Goal: Information Seeking & Learning: Learn about a topic

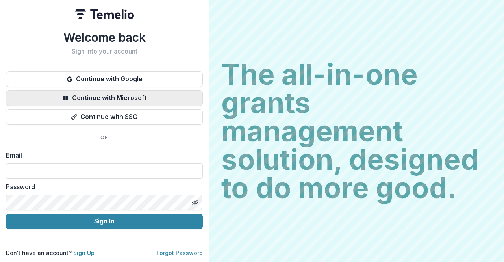
click at [141, 96] on button "Continue with Microsoft" at bounding box center [104, 98] width 197 height 16
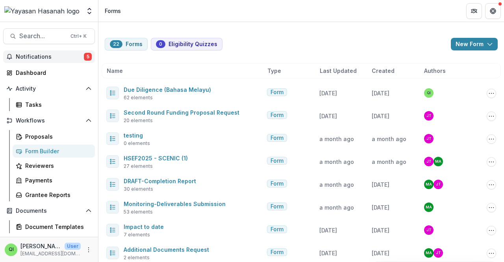
click at [49, 55] on span "Notifications" at bounding box center [50, 57] width 68 height 7
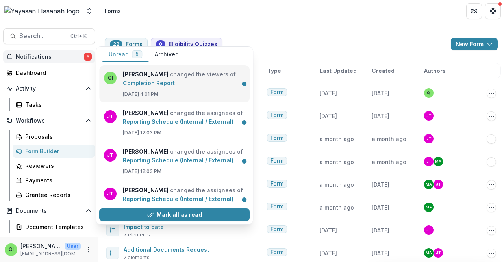
click at [142, 79] on link "Completion Report" at bounding box center [149, 82] width 52 height 7
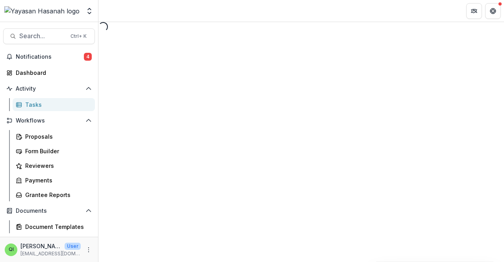
select select "********"
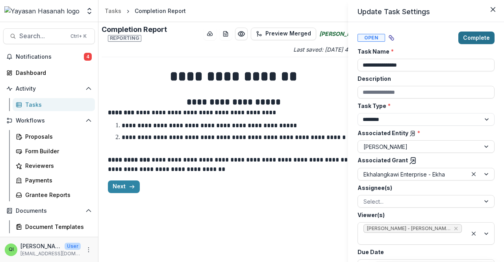
click at [464, 41] on button "Complete" at bounding box center [476, 37] width 36 height 13
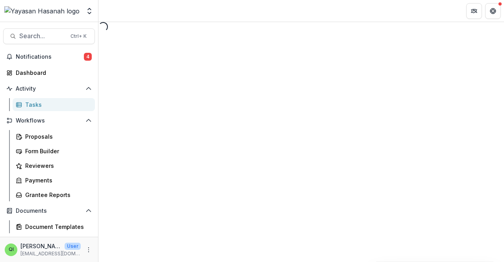
select select "********"
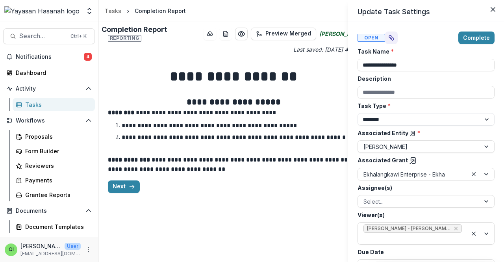
click at [464, 41] on button "Complete" at bounding box center [476, 37] width 36 height 13
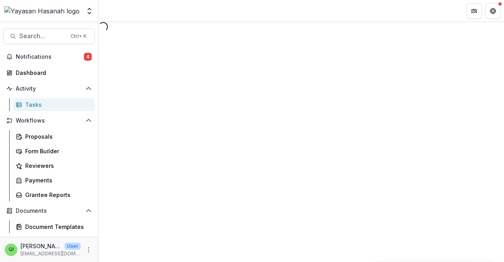
select select "********"
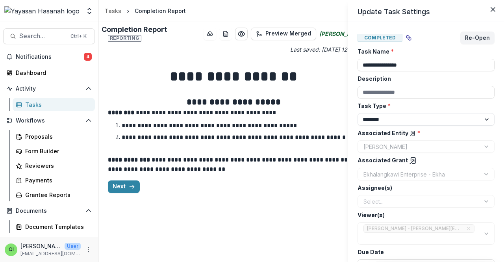
click at [23, 61] on div "**********" at bounding box center [252, 131] width 504 height 262
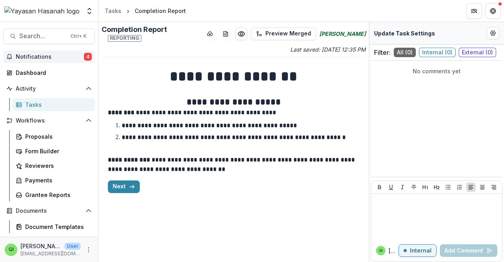
click at [26, 58] on span "Notifications" at bounding box center [50, 57] width 68 height 7
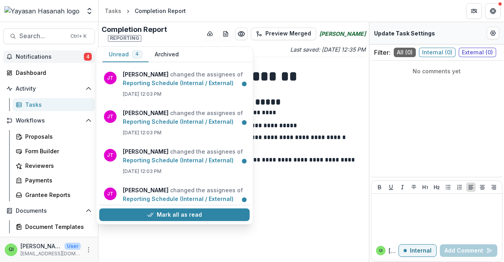
click at [46, 56] on span "Notifications" at bounding box center [50, 57] width 68 height 7
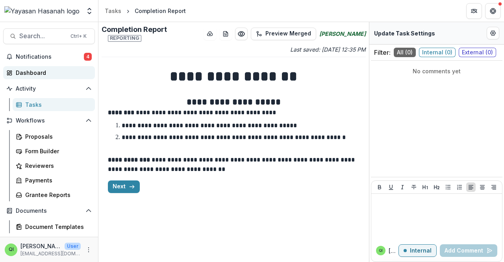
click at [47, 68] on div "Dashboard" at bounding box center [52, 72] width 73 height 8
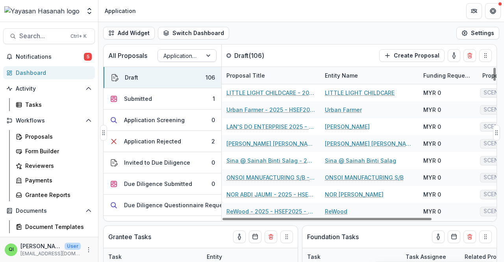
click at [188, 55] on div at bounding box center [179, 56] width 33 height 10
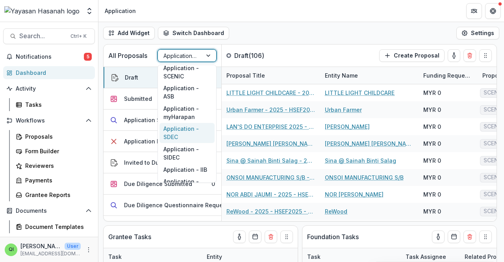
scroll to position [153, 0]
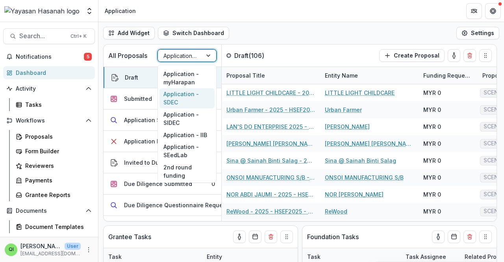
click at [190, 102] on div "Application - SDEC" at bounding box center [186, 98] width 55 height 20
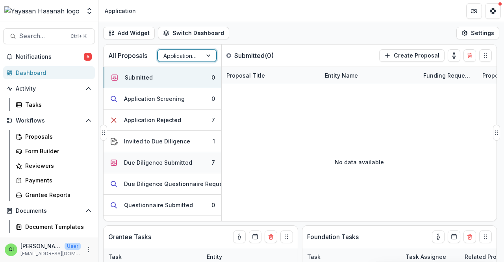
click at [190, 154] on button "Due Diligence Submitted 7" at bounding box center [162, 162] width 118 height 21
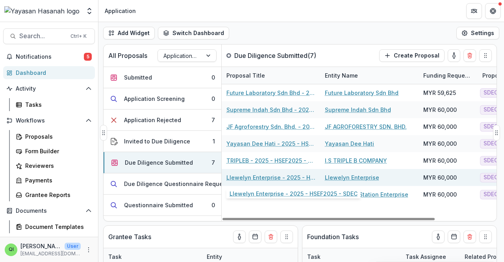
click at [270, 175] on link "Llewelyn Enterprise - 2025 - HSEF2025 - SDEC" at bounding box center [270, 177] width 89 height 8
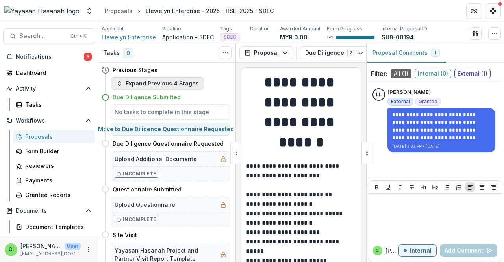
click at [173, 87] on button "Expand Previous 4 Stages" at bounding box center [157, 83] width 93 height 13
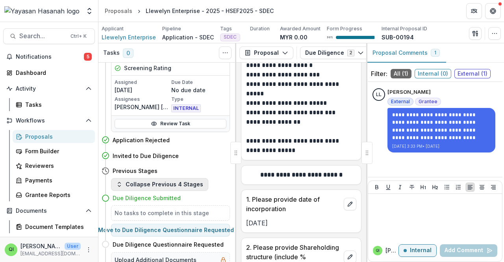
scroll to position [157, 0]
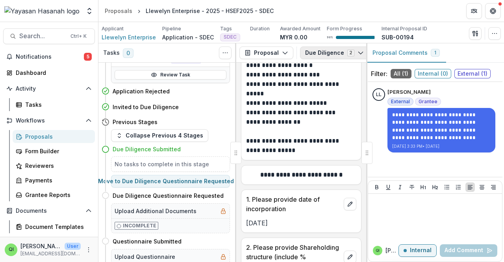
click at [331, 48] on button "Due Diligence 2" at bounding box center [334, 52] width 69 height 13
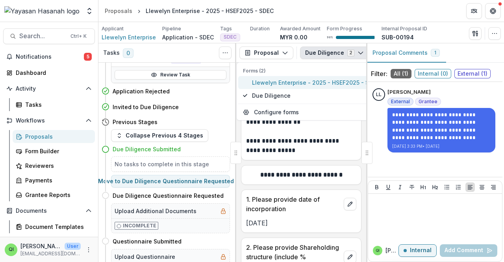
click at [321, 81] on span "Llewelyn Enterprise - 2025 - HSEF2025 - SDEC" at bounding box center [316, 82] width 128 height 8
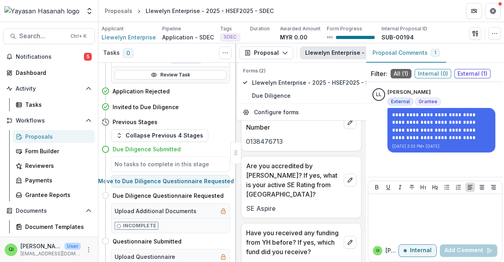
scroll to position [329, 0]
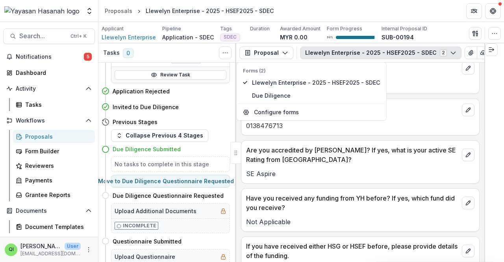
click at [440, 54] on button "Llewelyn Enterprise - 2025 - HSEF2025 - SDEC 2" at bounding box center [380, 52] width 161 height 13
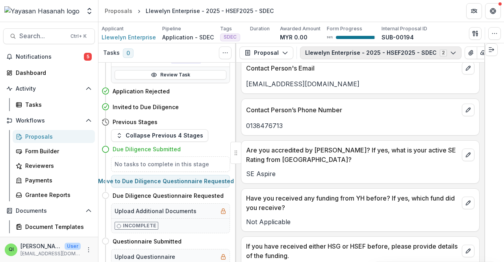
click at [440, 54] on button "Llewelyn Enterprise - 2025 - HSEF2025 - SDEC 2" at bounding box center [380, 52] width 161 height 13
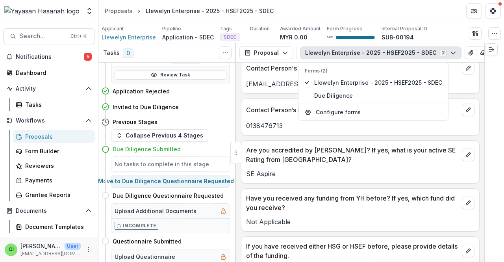
click at [450, 54] on icon "button" at bounding box center [453, 53] width 6 height 6
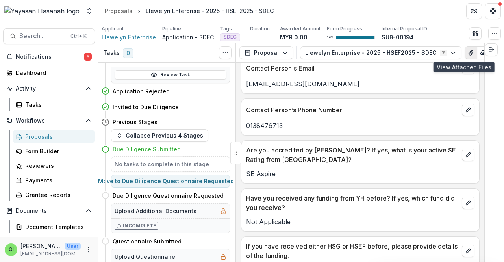
click at [464, 49] on button "View Attached Files" at bounding box center [470, 52] width 13 height 13
click at [476, 52] on button "button" at bounding box center [482, 52] width 13 height 13
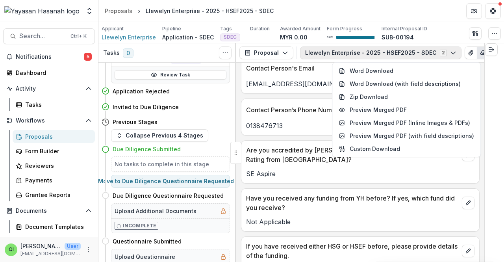
click at [439, 55] on button "Llewelyn Enterprise - 2025 - HSEF2025 - SDEC 2" at bounding box center [380, 52] width 161 height 13
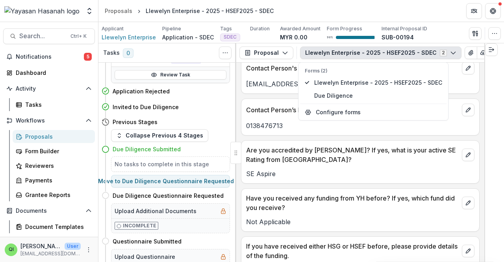
click at [439, 55] on button "Llewelyn Enterprise - 2025 - HSEF2025 - SDEC 2" at bounding box center [380, 52] width 161 height 13
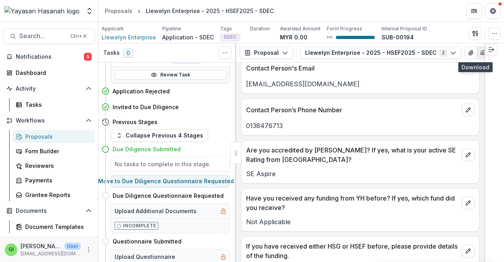
click at [480, 53] on icon "button" at bounding box center [483, 53] width 6 height 6
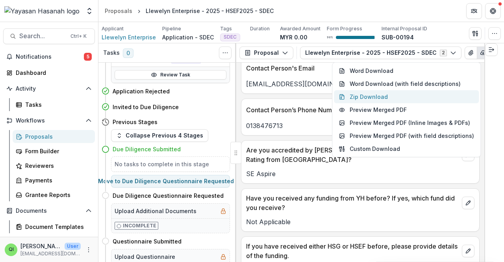
click at [388, 97] on button "Zip Download" at bounding box center [406, 96] width 145 height 13
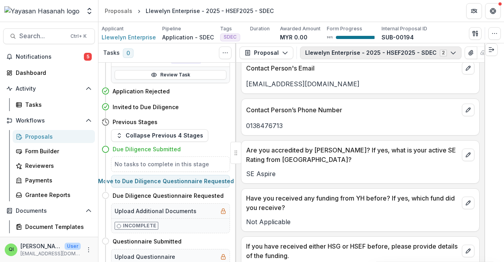
click at [451, 51] on button "Llewelyn Enterprise - 2025 - HSEF2025 - SDEC 2" at bounding box center [380, 52] width 161 height 13
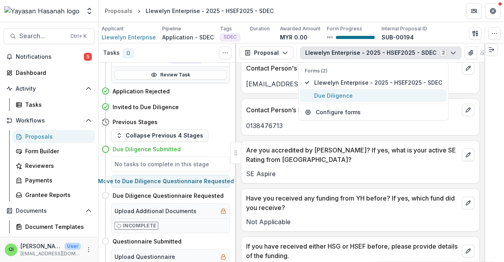
click at [434, 91] on span "Due Diligence" at bounding box center [378, 95] width 128 height 8
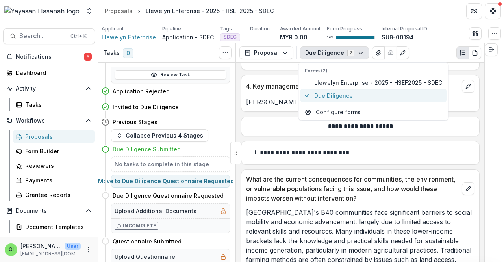
scroll to position [539, 0]
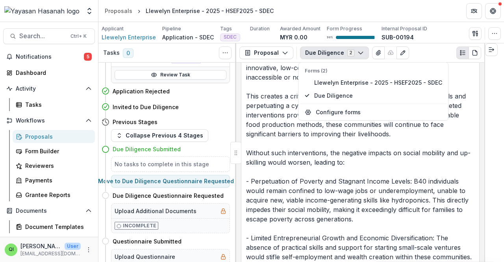
click at [449, 74] on p "Sarawak's B40 communities face significant barriers to social mobility and econ…" at bounding box center [360, 176] width 228 height 359
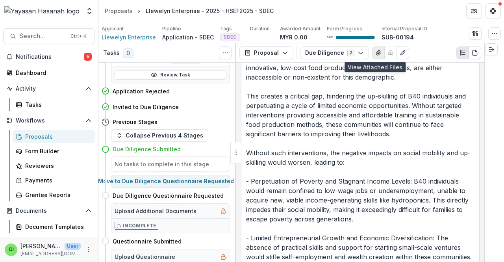
click at [376, 54] on icon "View Attached Files" at bounding box center [378, 53] width 6 height 6
click at [376, 52] on icon "View Attached Files" at bounding box center [378, 52] width 4 height 5
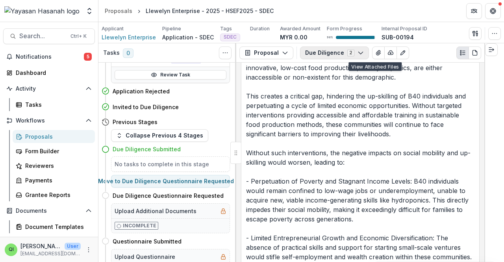
click at [345, 52] on button "Due Diligence 2" at bounding box center [334, 52] width 69 height 13
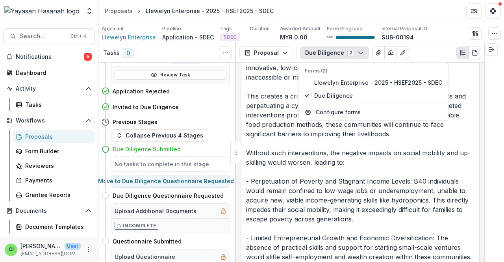
click at [424, 53] on div "Due Diligence 2 Forms (2) Llewelyn Enterprise - 2025 - HSEF2025 - SDEC Due Dili…" at bounding box center [390, 52] width 181 height 13
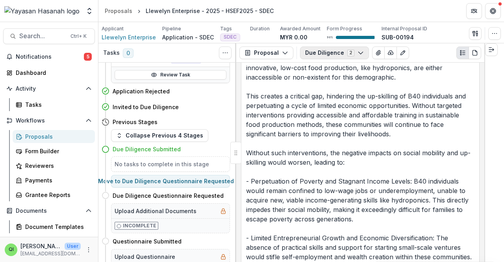
click at [345, 50] on button "Due Diligence 2" at bounding box center [334, 52] width 69 height 13
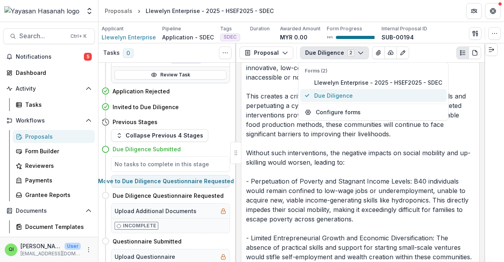
click at [338, 90] on button "Due Diligence" at bounding box center [373, 95] width 146 height 13
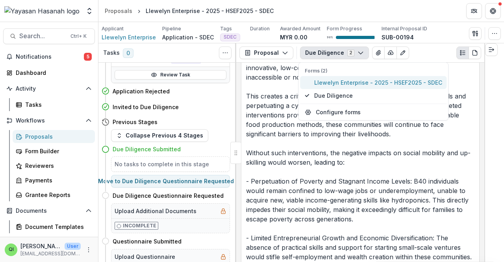
click at [349, 82] on span "Llewelyn Enterprise - 2025 - HSEF2025 - SDEC" at bounding box center [378, 82] width 128 height 8
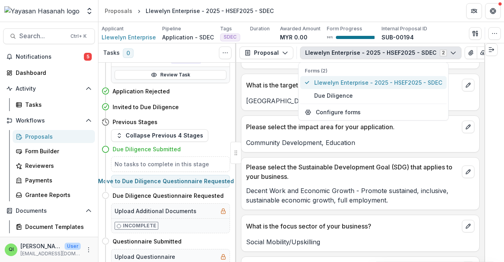
scroll to position [718, 0]
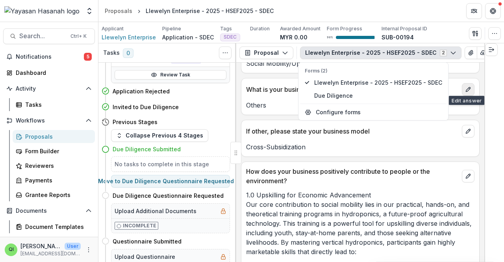
click at [462, 83] on button "edit" at bounding box center [468, 89] width 13 height 13
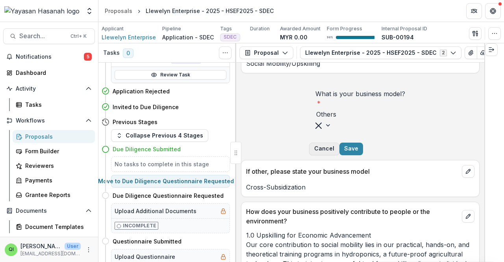
click at [339, 142] on button "Cancel" at bounding box center [324, 148] width 30 height 13
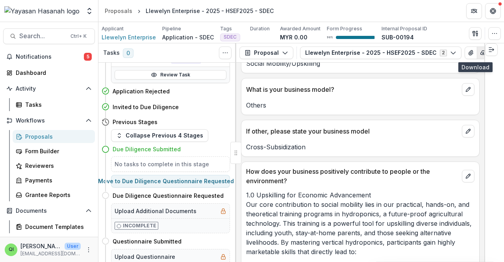
click at [476, 48] on button "button" at bounding box center [482, 52] width 13 height 13
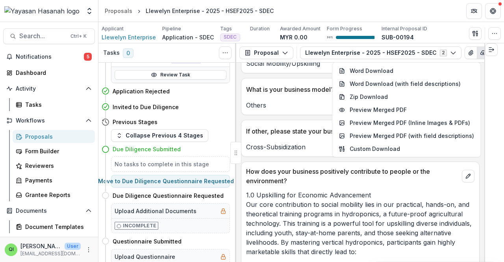
click at [476, 48] on button "button" at bounding box center [482, 52] width 13 height 13
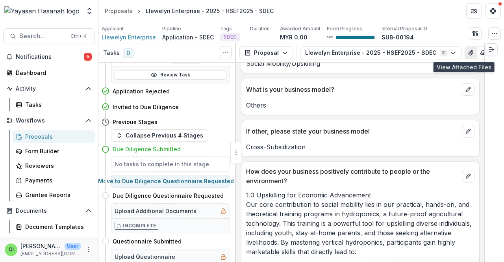
click at [467, 51] on icon "View Attached Files" at bounding box center [470, 53] width 6 height 6
click at [486, 16] on button "Close" at bounding box center [492, 9] width 13 height 13
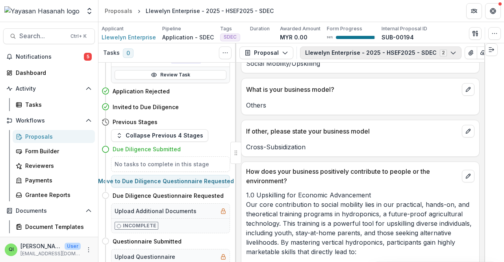
click at [365, 52] on button "Llewelyn Enterprise - 2025 - HSEF2025 - SDEC 2" at bounding box center [380, 52] width 161 height 13
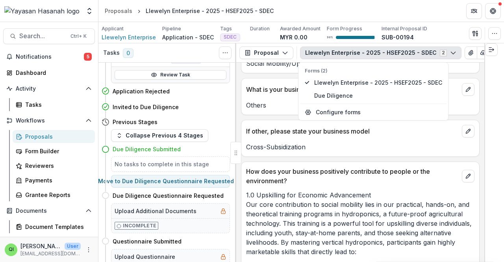
click at [365, 52] on button "Llewelyn Enterprise - 2025 - HSEF2025 - SDEC 2" at bounding box center [380, 52] width 161 height 13
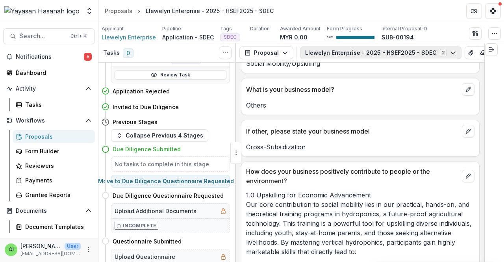
click at [365, 52] on button "Llewelyn Enterprise - 2025 - HSEF2025 - SDEC 2" at bounding box center [380, 52] width 161 height 13
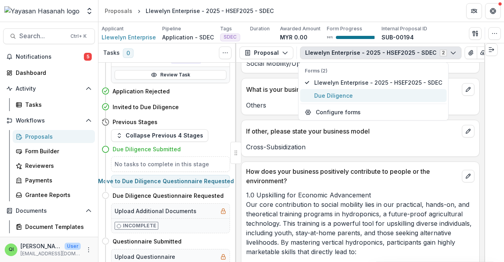
click at [340, 93] on span "Due Diligence" at bounding box center [378, 95] width 128 height 8
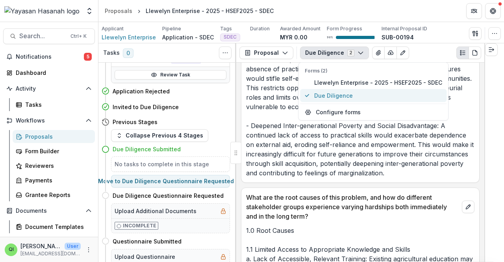
scroll to position [928, 0]
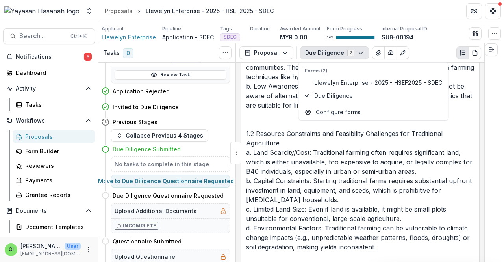
click at [421, 53] on div "Due Diligence 2 Forms (2) Llewelyn Enterprise - 2025 - HSEF2025 - SDEC Due Dili…" at bounding box center [390, 52] width 181 height 13
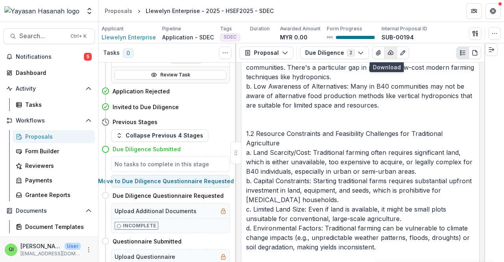
click at [391, 47] on button "button" at bounding box center [390, 52] width 13 height 13
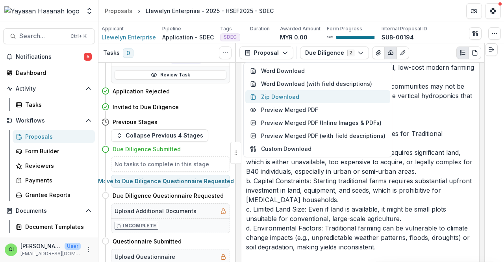
click at [304, 99] on button "Zip Download" at bounding box center [317, 96] width 145 height 13
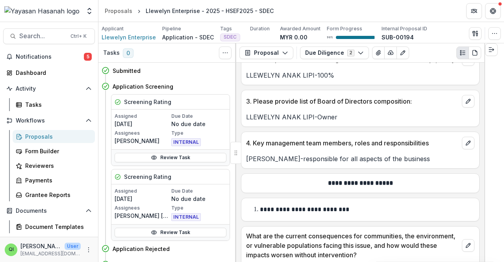
scroll to position [220, 0]
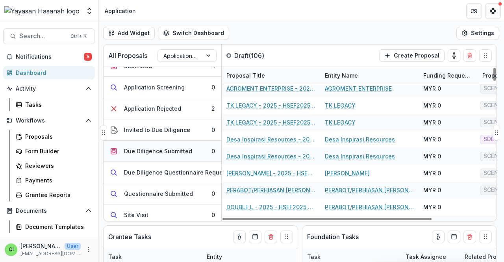
scroll to position [118, 0]
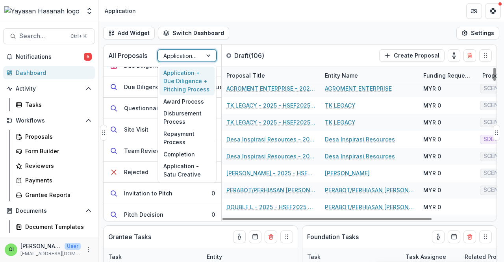
click at [204, 52] on div at bounding box center [209, 56] width 14 height 12
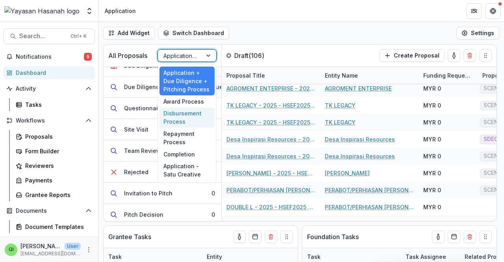
scroll to position [0, 0]
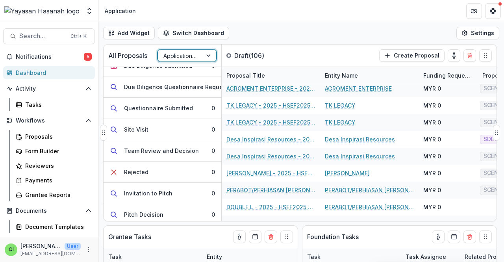
click at [190, 54] on div at bounding box center [179, 56] width 33 height 10
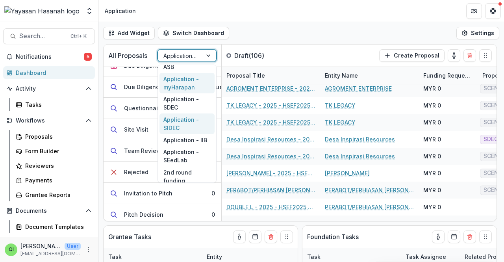
scroll to position [153, 0]
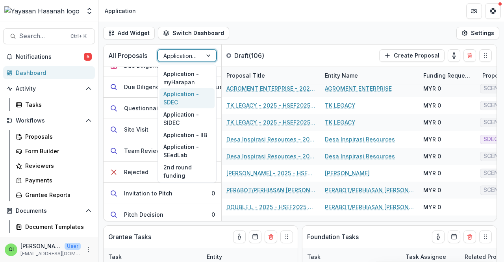
click at [196, 88] on div "Application - SDEC" at bounding box center [186, 98] width 55 height 20
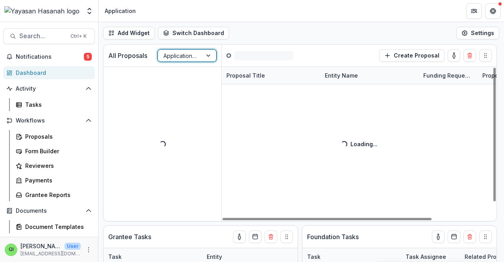
scroll to position [0, 0]
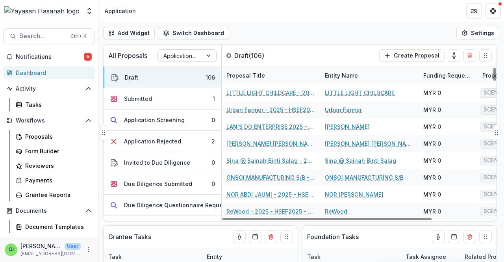
click at [185, 56] on div at bounding box center [179, 56] width 33 height 10
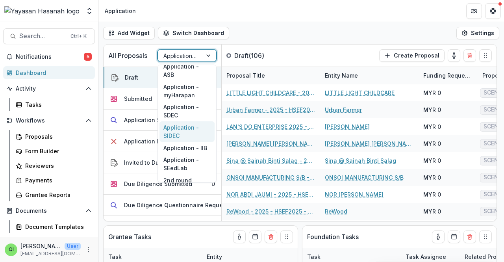
scroll to position [153, 0]
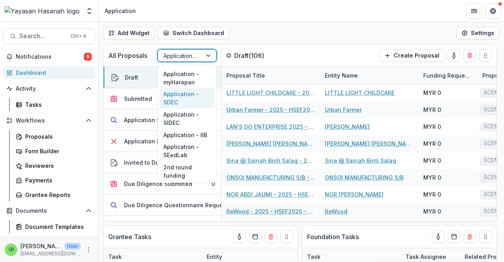
click at [198, 91] on div "Application - SDEC" at bounding box center [186, 98] width 55 height 20
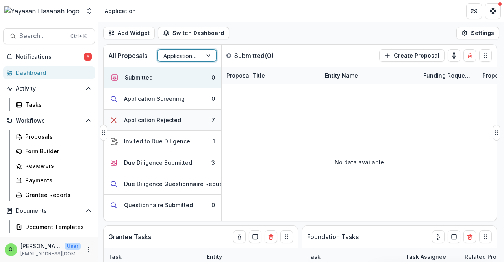
click at [192, 124] on button "Application Rejected 7" at bounding box center [162, 119] width 118 height 21
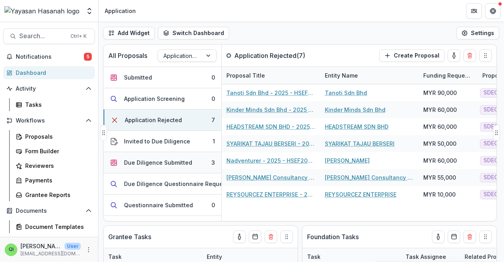
scroll to position [79, 0]
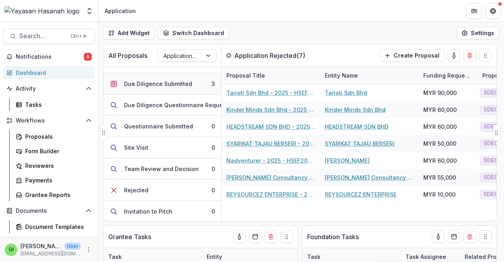
click at [194, 80] on button "Due Diligence Submitted 3" at bounding box center [162, 83] width 118 height 21
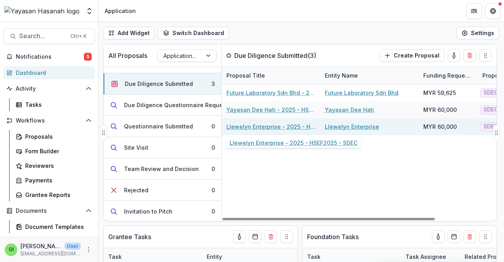
click at [252, 126] on link "Llewelyn Enterprise - 2025 - HSEF2025 - SDEC" at bounding box center [270, 126] width 89 height 8
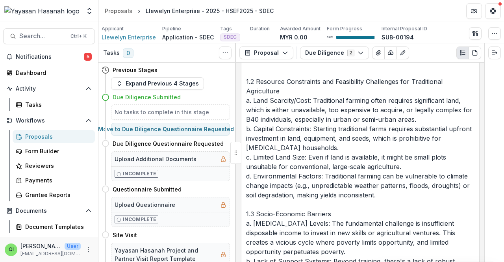
scroll to position [1023, 0]
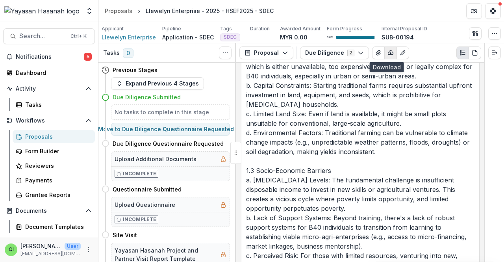
click at [384, 54] on button "button" at bounding box center [390, 52] width 13 height 13
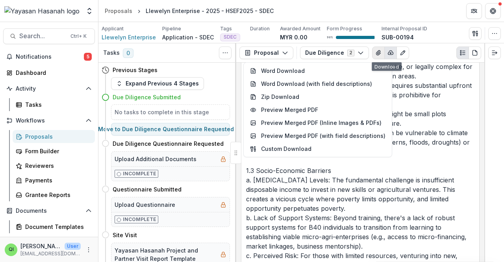
click at [376, 53] on icon "View Attached Files" at bounding box center [378, 52] width 4 height 5
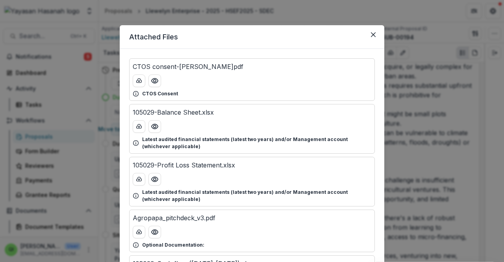
click at [376, 41] on header "Attached Files" at bounding box center [252, 37] width 264 height 24
click at [377, 36] on button "Close" at bounding box center [373, 34] width 13 height 13
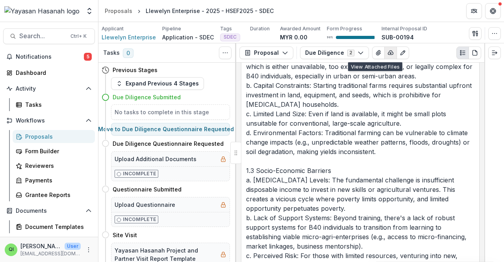
click at [387, 52] on icon "button" at bounding box center [390, 53] width 6 height 6
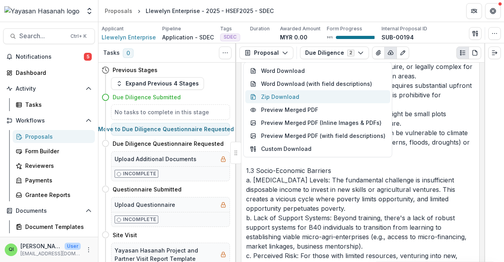
click at [298, 95] on button "Zip Download" at bounding box center [317, 96] width 145 height 13
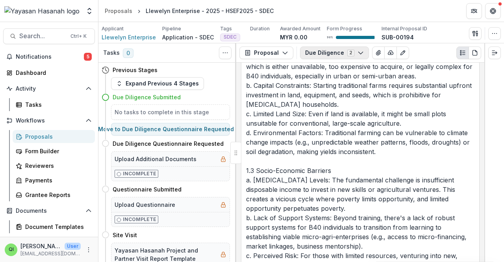
click at [313, 53] on button "Due Diligence 2" at bounding box center [334, 52] width 69 height 13
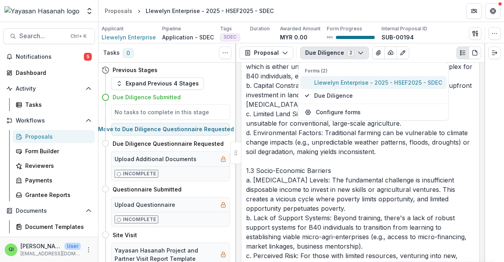
click at [334, 82] on span "Llewelyn Enterprise - 2025 - HSEF2025 - SDEC" at bounding box center [378, 82] width 128 height 8
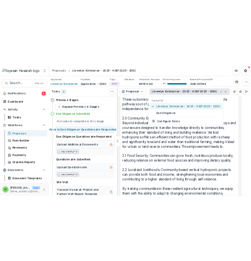
scroll to position [1201, 0]
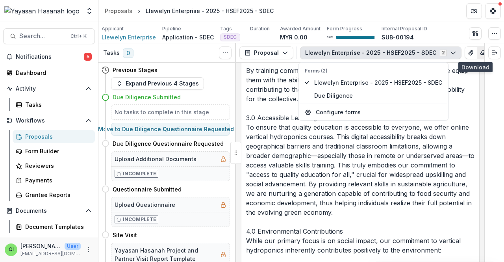
click at [480, 52] on icon "button" at bounding box center [482, 53] width 5 height 4
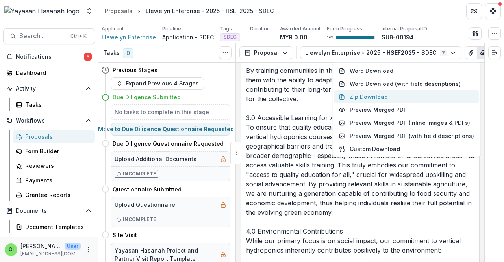
click at [423, 94] on button "Zip Download" at bounding box center [406, 96] width 145 height 13
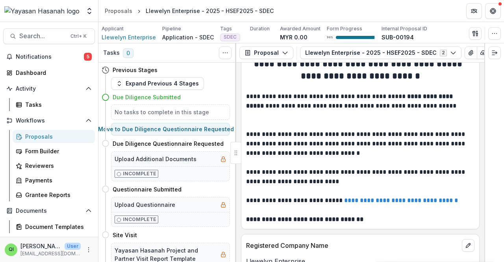
scroll to position [0, 0]
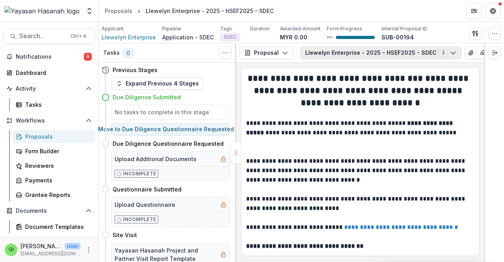
click at [345, 47] on button "Llewelyn Enterprise - 2025 - HSEF2025 - SDEC 2" at bounding box center [380, 52] width 161 height 13
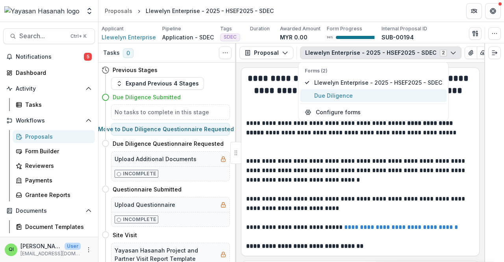
click at [337, 90] on button "Due Diligence" at bounding box center [373, 95] width 146 height 13
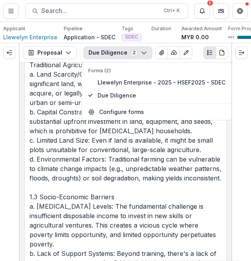
scroll to position [1165, 0]
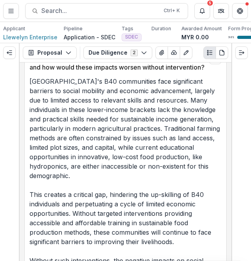
scroll to position [433, 0]
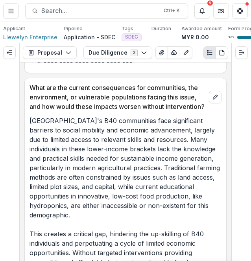
drag, startPoint x: 140, startPoint y: 161, endPoint x: 168, endPoint y: 223, distance: 67.8
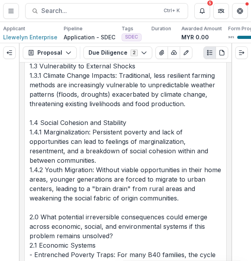
scroll to position [3462, 0]
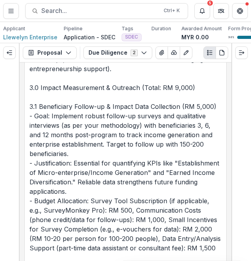
scroll to position [9344, 0]
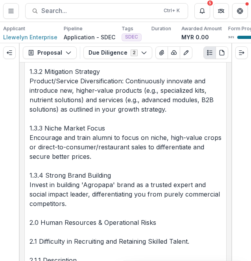
scroll to position [15611, 0]
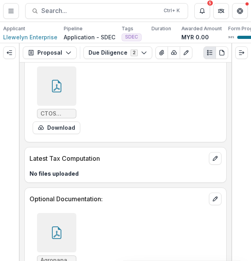
click at [140, 102] on div "CTOS consent-Llewelyn L.pdf Download" at bounding box center [126, 100] width 192 height 74
click at [140, 90] on div "CTOS consent-Llewelyn L.pdf Download" at bounding box center [126, 100] width 192 height 74
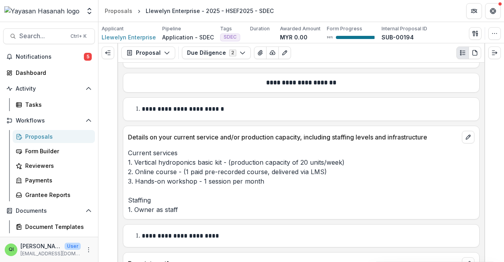
scroll to position [4170, 0]
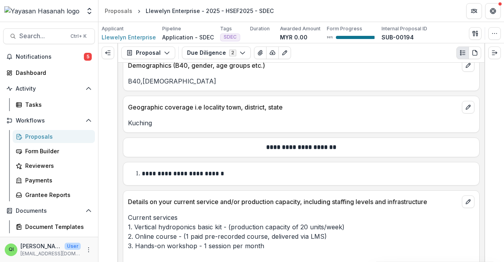
click at [292, 232] on p "Current services 1. Vertical hydroponics basic kit - (production capacity of 20…" at bounding box center [301, 245] width 346 height 66
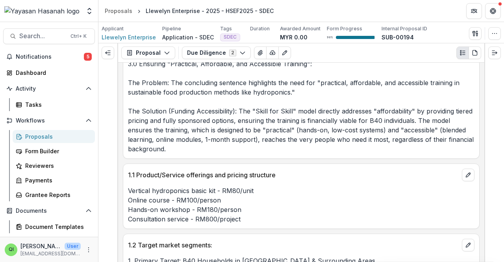
scroll to position [3580, 0]
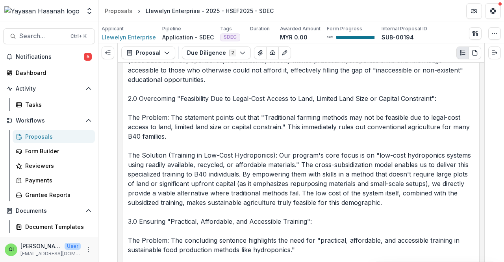
click at [404, 128] on p "Here's how the "Learn One, Give One" cross-subsidization model relates to the p…" at bounding box center [301, 131] width 346 height 359
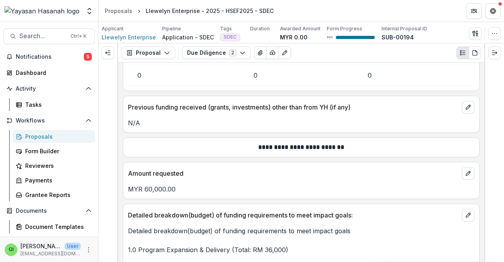
scroll to position [6334, 0]
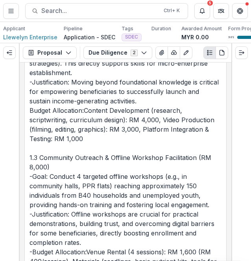
scroll to position [8952, 0]
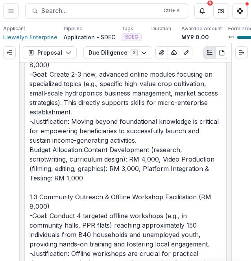
scroll to position [8755, 0]
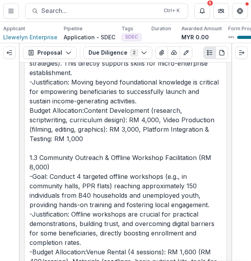
scroll to position [9149, 0]
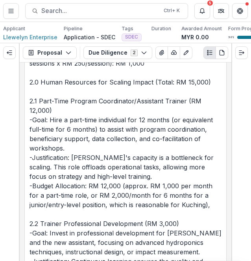
click at [142, 157] on p "Detailed breakdown(budget) of funding requirements to meet impact goals 1.0 Pro…" at bounding box center [126, 110] width 192 height 1029
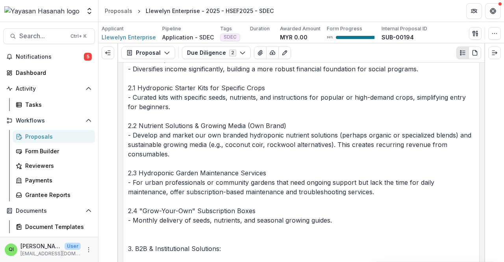
scroll to position [6935, 0]
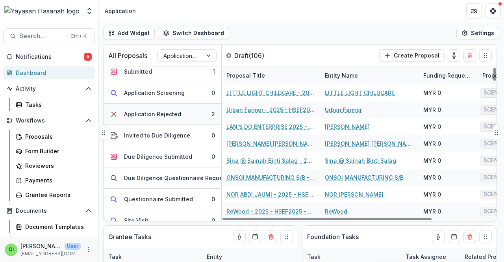
scroll to position [39, 0]
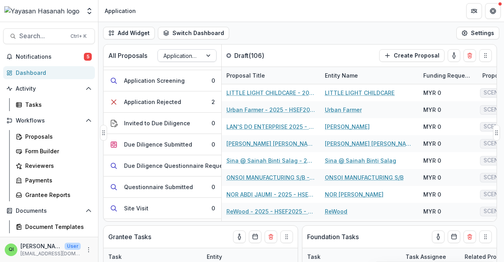
click at [192, 53] on div at bounding box center [179, 56] width 33 height 10
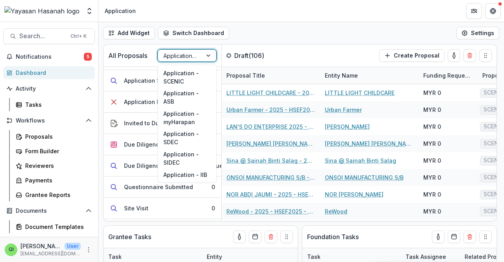
scroll to position [153, 0]
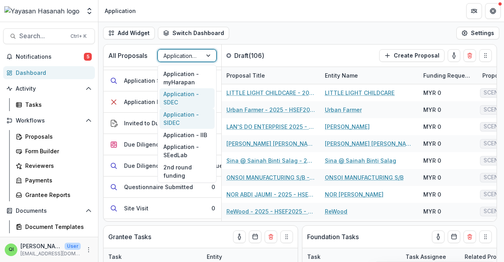
click at [191, 95] on div "Application - SDEC" at bounding box center [186, 98] width 55 height 20
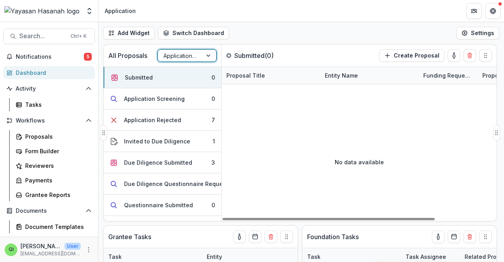
scroll to position [39, 0]
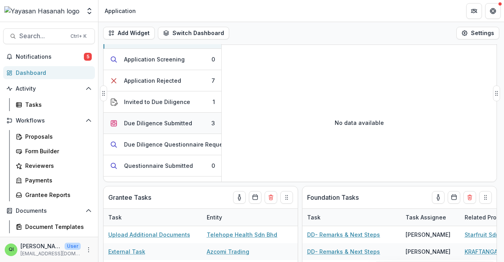
click at [190, 122] on button "Due Diligence Submitted 3" at bounding box center [162, 123] width 118 height 21
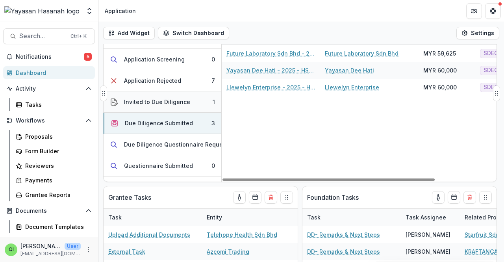
click at [190, 101] on button "Invited to Due Diligence 1" at bounding box center [162, 101] width 118 height 21
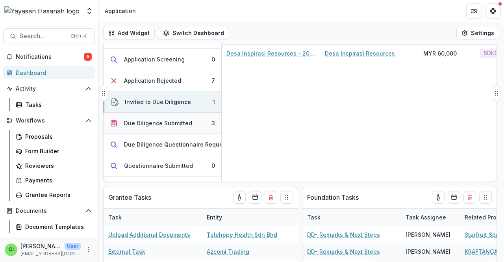
click at [191, 114] on button "Due Diligence Submitted 3" at bounding box center [162, 123] width 118 height 21
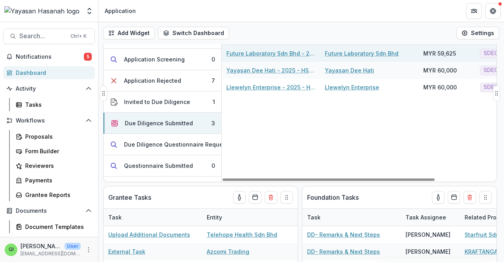
click at [267, 53] on link "Future Laboratory Sdn Bhd - 2025 - HSEF2025 - SDEC" at bounding box center [270, 53] width 89 height 8
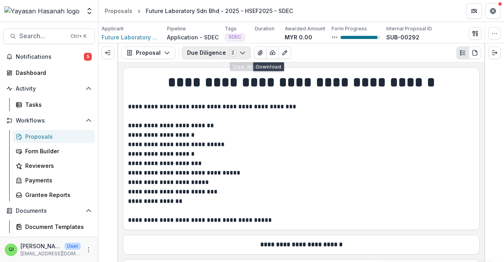
click at [234, 55] on button "Due Diligence 2" at bounding box center [216, 52] width 69 height 13
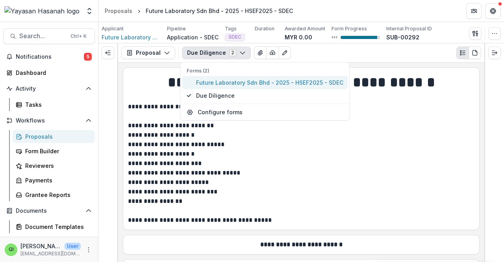
click at [281, 79] on span "Future Laboratory Sdn Bhd - 2025 - HSEF2025 - SDEC" at bounding box center [269, 82] width 147 height 8
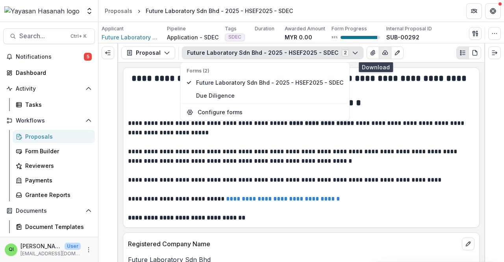
click at [378, 58] on button "button" at bounding box center [384, 52] width 13 height 13
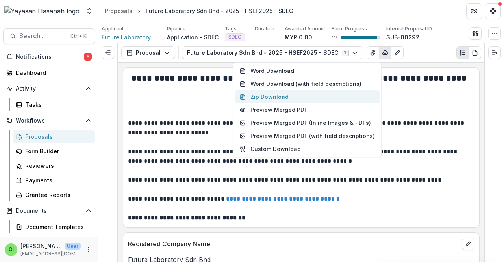
click at [307, 96] on button "Zip Download" at bounding box center [306, 96] width 145 height 13
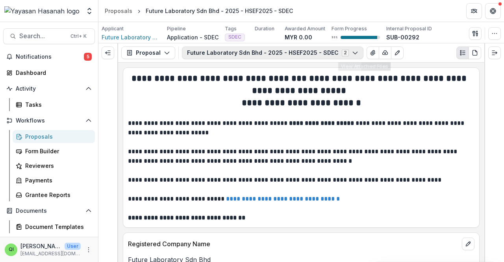
click at [352, 53] on icon "button" at bounding box center [355, 53] width 6 height 6
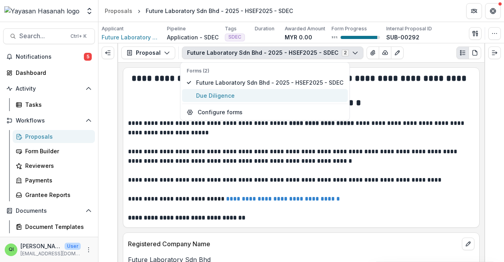
click at [322, 94] on span "Due Diligence" at bounding box center [269, 95] width 147 height 8
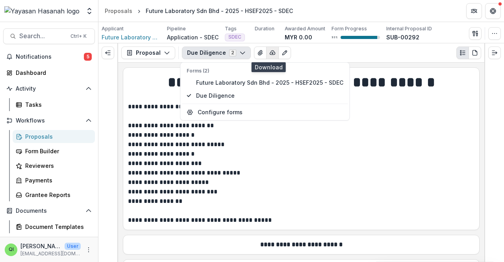
click at [270, 51] on icon "button" at bounding box center [272, 53] width 6 height 6
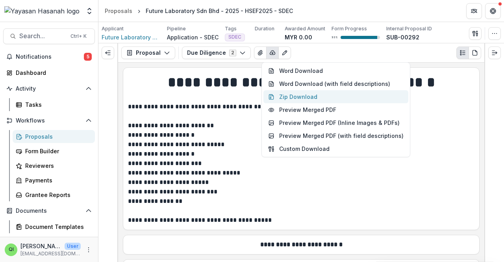
click at [299, 100] on button "Zip Download" at bounding box center [335, 96] width 145 height 13
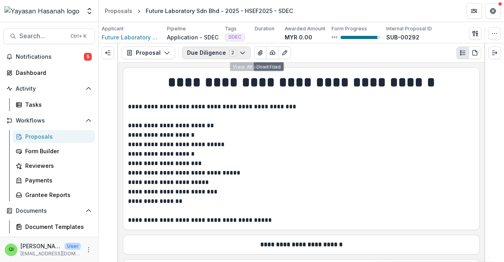
click at [239, 53] on icon "button" at bounding box center [242, 53] width 6 height 6
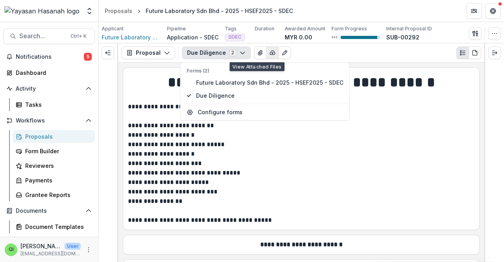
click at [269, 51] on icon "button" at bounding box center [272, 53] width 6 height 6
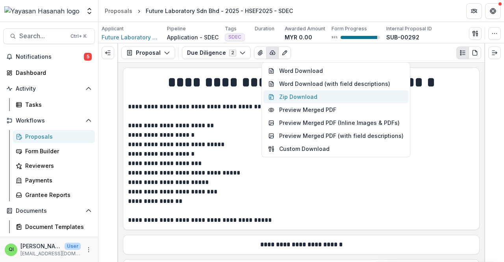
click at [305, 98] on button "Zip Download" at bounding box center [335, 96] width 145 height 13
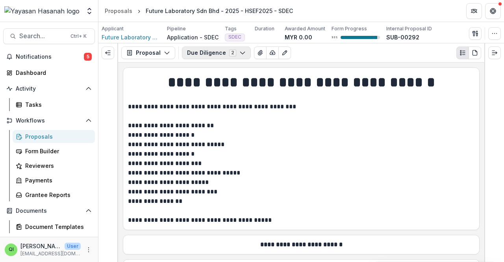
click at [242, 56] on button "Due Diligence 2" at bounding box center [216, 52] width 69 height 13
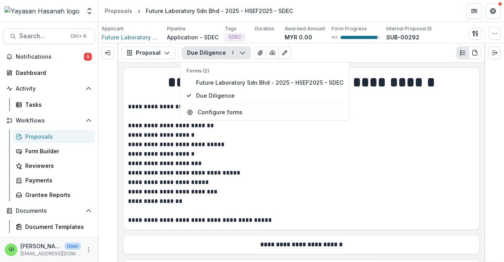
click at [318, 49] on div "Due Diligence 2 Forms (2) Future Laboratory Sdn Bhd - 2025 - HSEF2025 - SDEC Du…" at bounding box center [331, 52] width 299 height 13
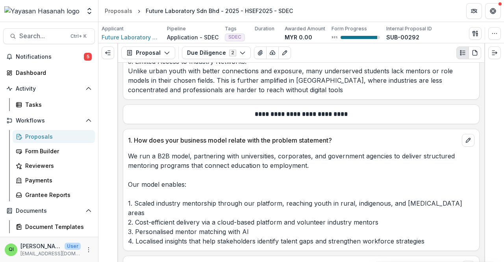
scroll to position [1574, 0]
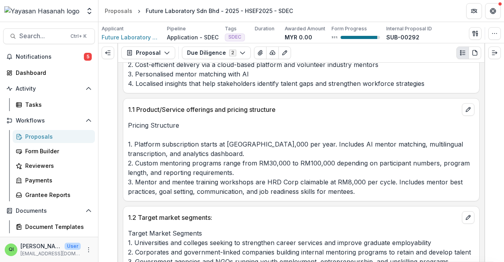
drag, startPoint x: 96, startPoint y: 280, endPoint x: 274, endPoint y: 124, distance: 237.0
click at [274, 124] on p "Pricing Structure 1. Platform subscription starts at RM15,000 per year. Include…" at bounding box center [301, 158] width 346 height 76
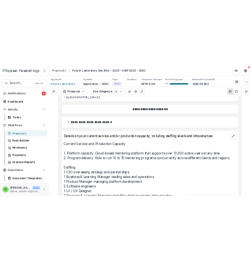
scroll to position [2243, 0]
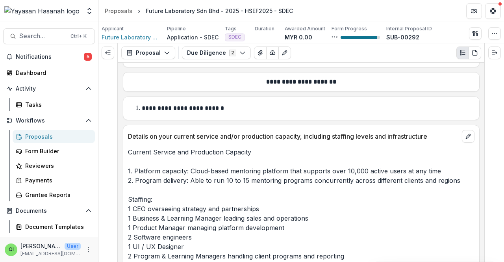
click at [201, 179] on p "Current Service and Production Capacity 1. Platform capacity: Cloud-based mento…" at bounding box center [301, 213] width 346 height 132
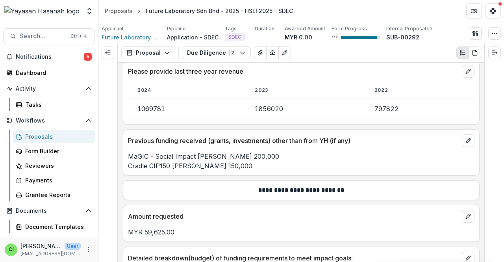
scroll to position [3778, 0]
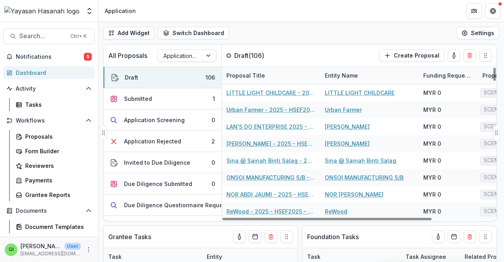
click at [191, 61] on div "All Proposals Application + Due Diligence + Pitching Process" at bounding box center [162, 55] width 118 height 22
click at [193, 57] on div at bounding box center [179, 56] width 33 height 10
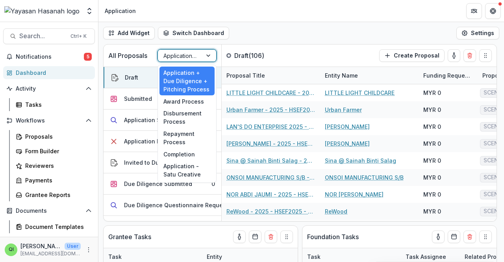
scroll to position [153, 0]
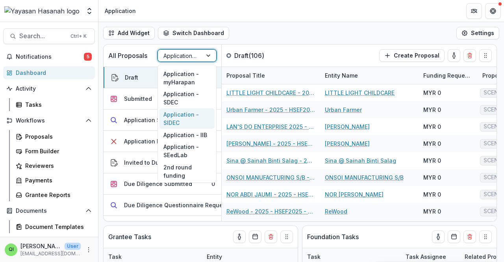
click at [194, 121] on div "Application - SIDEC" at bounding box center [186, 118] width 55 height 20
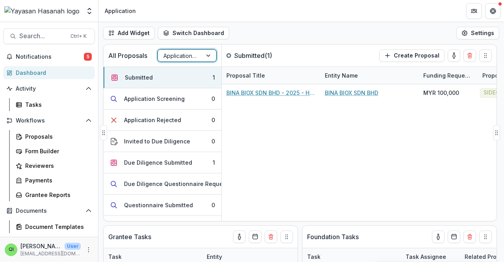
click at [200, 56] on div "Application - SIDEC" at bounding box center [180, 55] width 44 height 11
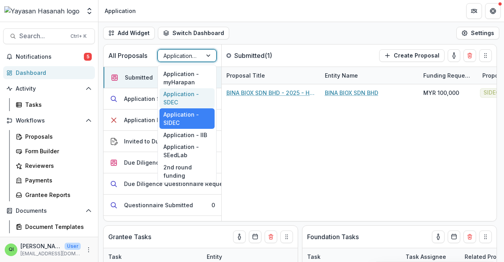
click at [200, 105] on div "Application - SDEC" at bounding box center [186, 98] width 55 height 20
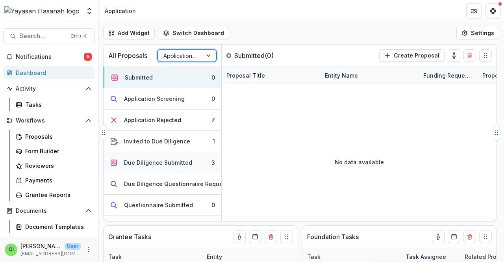
click at [191, 164] on button "Due Diligence Submitted 3" at bounding box center [162, 162] width 118 height 21
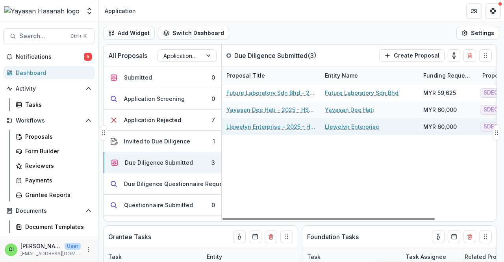
click at [251, 127] on link "Llewelyn Enterprise - 2025 - HSEF2025 - SDEC" at bounding box center [270, 126] width 89 height 8
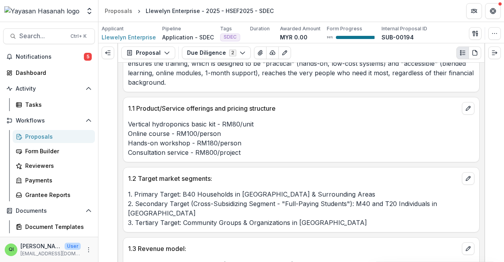
scroll to position [3777, 0]
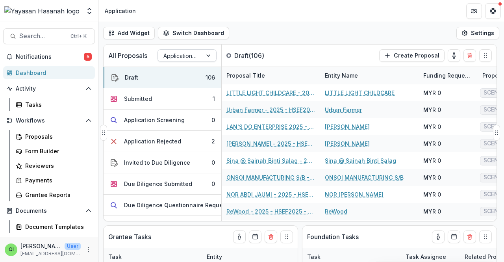
click at [189, 55] on div at bounding box center [179, 56] width 33 height 10
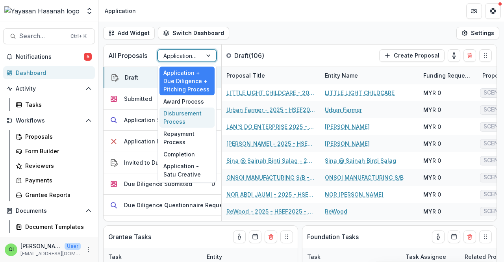
scroll to position [153, 0]
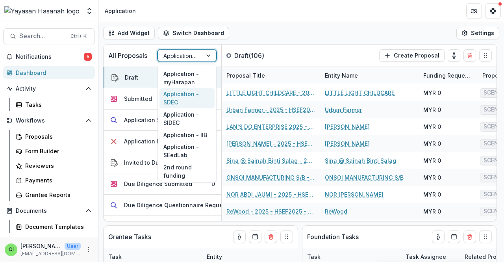
click at [196, 100] on div "Application - SDEC" at bounding box center [186, 98] width 55 height 20
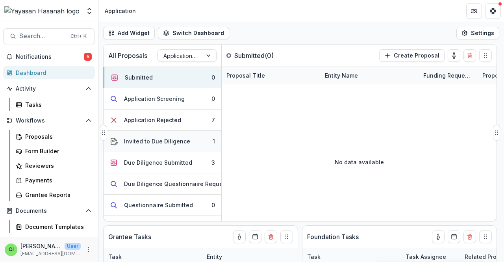
click at [194, 136] on button "Invited to Due Diligence 1" at bounding box center [162, 141] width 118 height 21
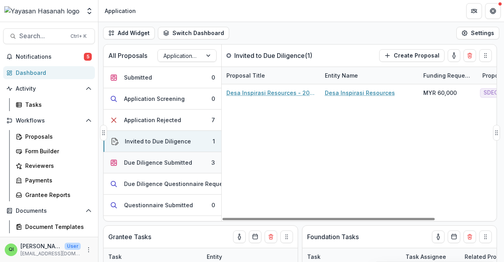
click at [177, 158] on div "Due Diligence Submitted" at bounding box center [158, 162] width 68 height 8
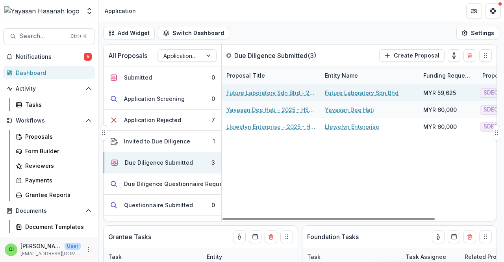
click at [246, 92] on link "Future Laboratory Sdn Bhd - 2025 - HSEF2025 - SDEC" at bounding box center [270, 93] width 89 height 8
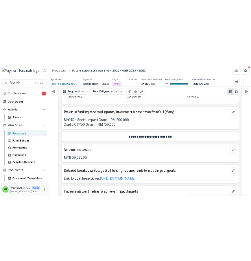
scroll to position [3778, 0]
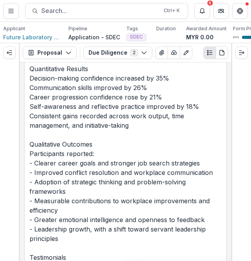
scroll to position [4856, 0]
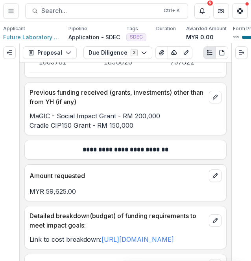
click at [235, 109] on div at bounding box center [241, 152] width 20 height 218
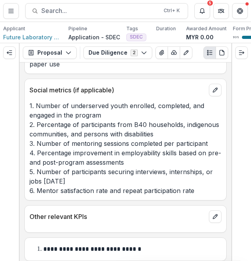
scroll to position [3510, 0]
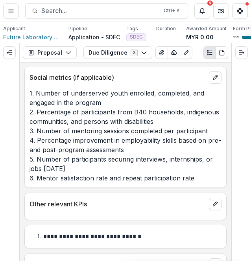
click at [122, 164] on p "1. Number of underserved youth enrolled, completed, and engaged in the program …" at bounding box center [126, 136] width 192 height 94
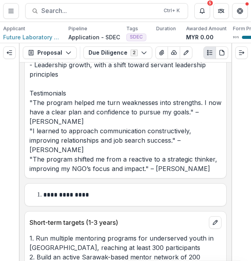
scroll to position [3903, 0]
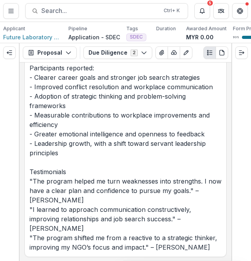
click at [153, 138] on p "Case Study – Yayasan Peneraju Mentoring Program FutureLab.my delivered a struct…" at bounding box center [126, 87] width 192 height 330
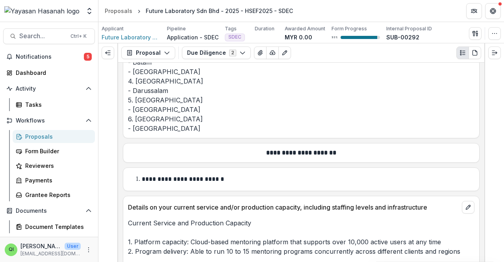
scroll to position [1614, 0]
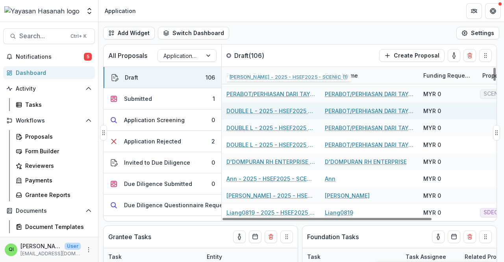
scroll to position [511, 0]
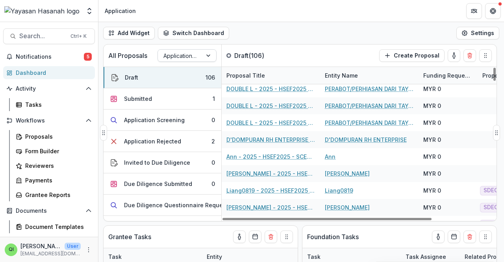
click at [205, 51] on div at bounding box center [209, 56] width 14 height 12
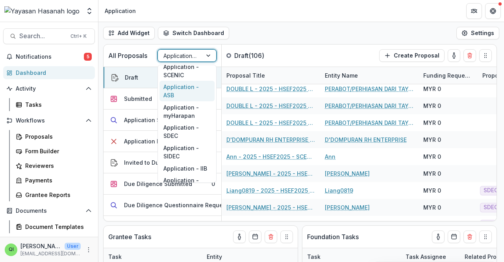
scroll to position [153, 0]
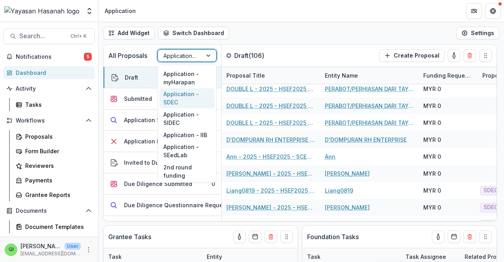
click at [186, 95] on div "Application - SDEC" at bounding box center [186, 98] width 55 height 20
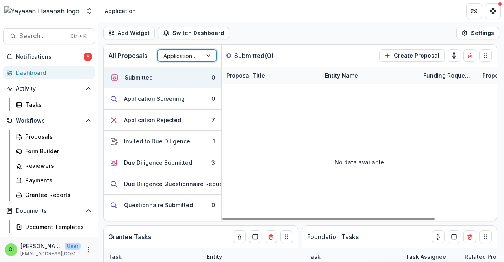
scroll to position [0, 0]
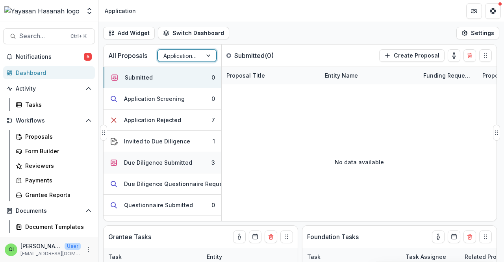
click at [180, 158] on div "Due Diligence Submitted" at bounding box center [158, 162] width 68 height 8
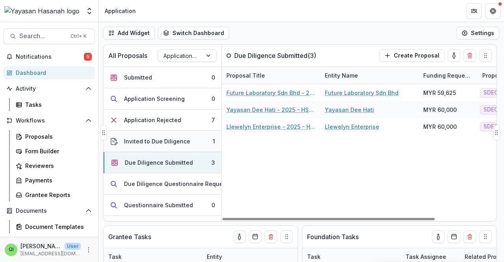
click at [199, 136] on button "Invited to Due Diligence 1" at bounding box center [162, 141] width 118 height 21
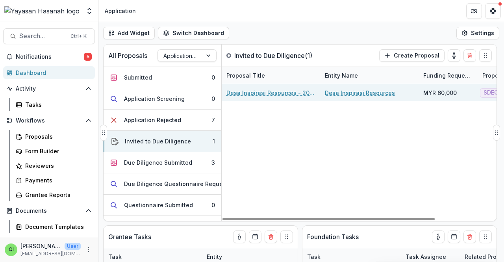
click at [251, 92] on link "Desa Inspirasi Resources - 2025 - HSEF2025 - SDEC" at bounding box center [270, 93] width 89 height 8
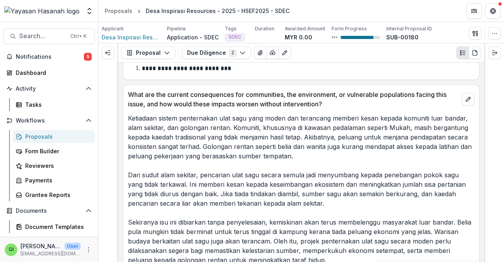
scroll to position [551, 0]
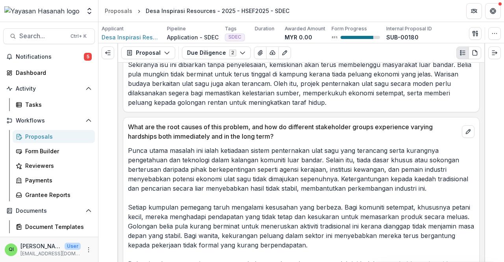
click at [251, 114] on div "**********" at bounding box center [301, 162] width 366 height 199
click at [230, 48] on button "Due Diligence 2" at bounding box center [216, 52] width 69 height 13
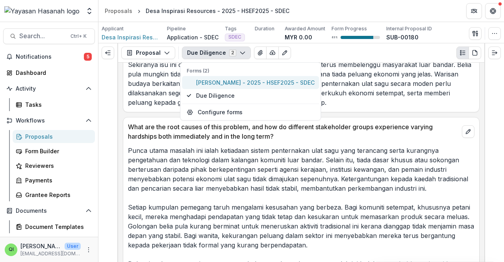
click at [251, 84] on span "Januarius Tomek - 2025 - HSEF2025 - SDEC" at bounding box center [255, 82] width 118 height 8
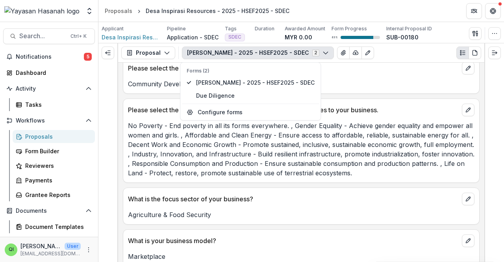
scroll to position [700, 0]
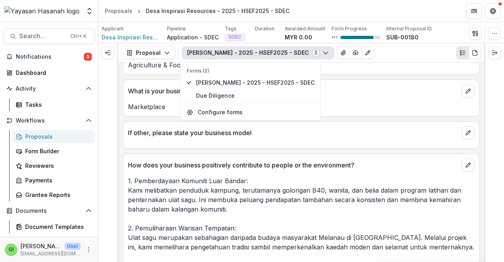
click at [251, 53] on div "Januarius Tomek - 2025 - HSEF2025 - SDEC 2 Forms (2) Januarius Tomek - 2025 - H…" at bounding box center [331, 52] width 299 height 13
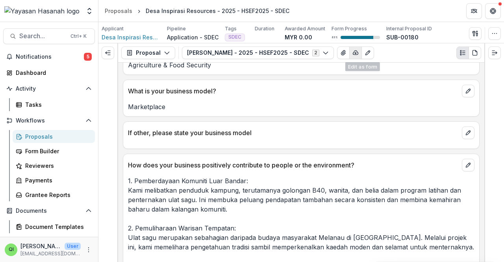
click at [251, 52] on button "button" at bounding box center [355, 52] width 13 height 13
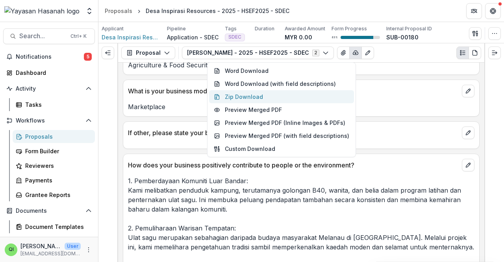
click at [251, 98] on button "Zip Download" at bounding box center [281, 96] width 145 height 13
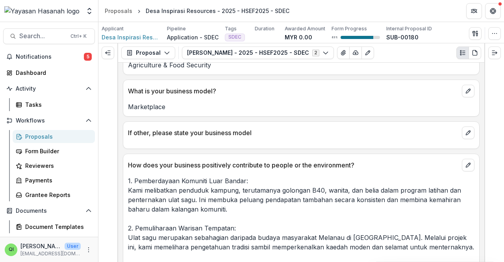
click at [251, 102] on p "Marketplace" at bounding box center [301, 106] width 346 height 9
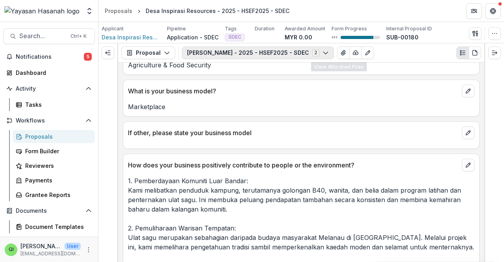
click at [251, 51] on icon "button" at bounding box center [325, 53] width 6 height 6
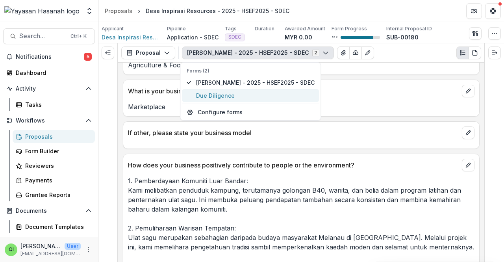
click at [251, 96] on span "Due Diligence" at bounding box center [255, 95] width 118 height 8
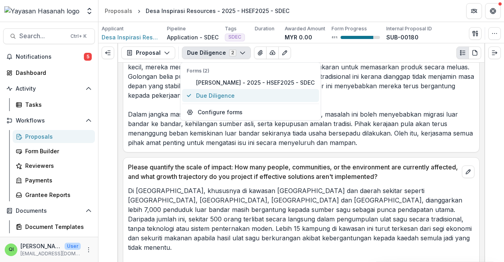
scroll to position [884, 0]
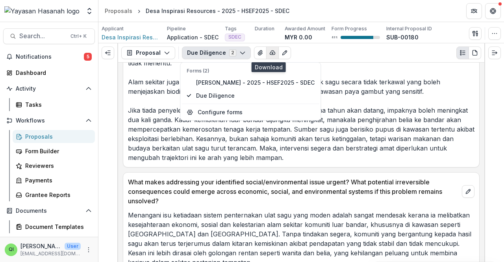
click at [251, 51] on icon "button" at bounding box center [272, 53] width 6 height 6
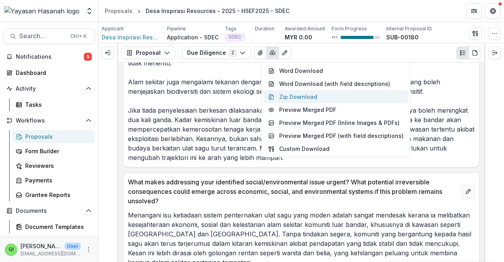
click at [251, 99] on button "Zip Download" at bounding box center [335, 96] width 145 height 13
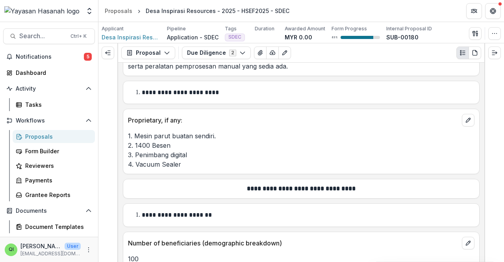
scroll to position [1972, 0]
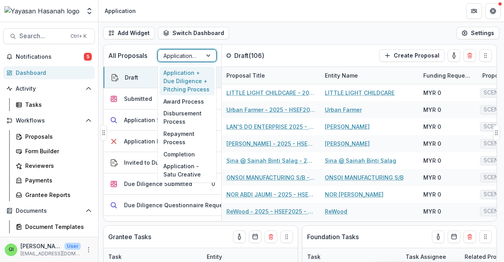
click at [192, 55] on div at bounding box center [179, 56] width 33 height 10
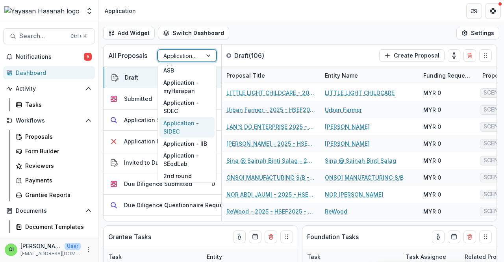
scroll to position [148, 0]
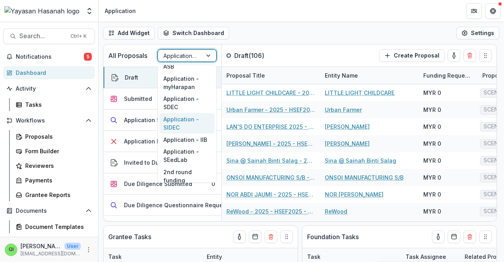
click at [197, 129] on div "Application - SIDEC" at bounding box center [186, 123] width 55 height 20
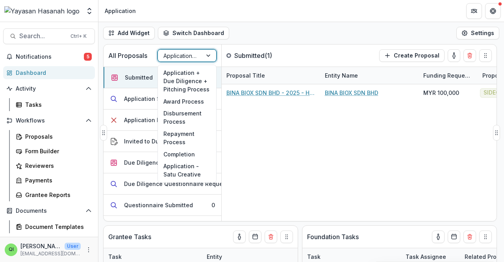
click at [183, 59] on div at bounding box center [179, 56] width 33 height 10
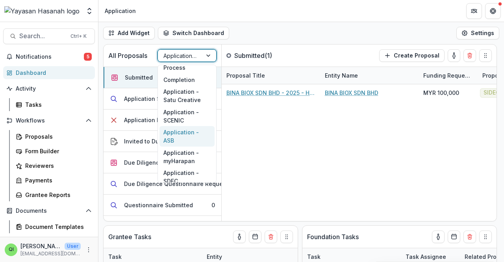
scroll to position [114, 0]
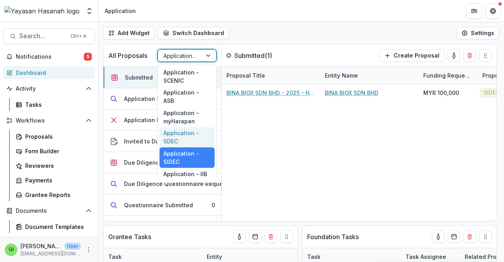
click at [193, 137] on div "Application - SDEC" at bounding box center [186, 137] width 55 height 20
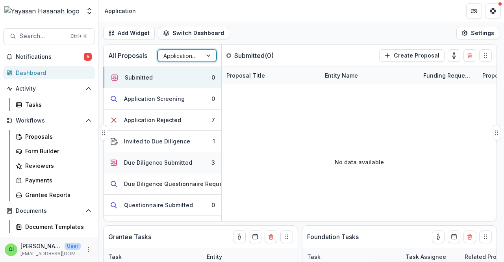
click at [197, 156] on button "Due Diligence Submitted 3" at bounding box center [162, 162] width 118 height 21
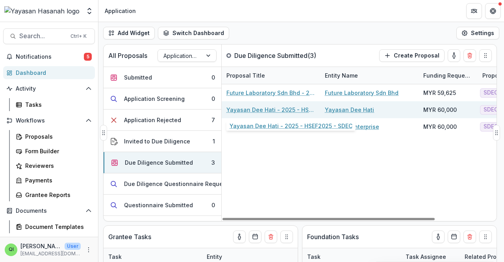
click at [251, 105] on link "Yayasan Dee Hati - 2025 - HSEF2025 - SDEC" at bounding box center [270, 109] width 89 height 8
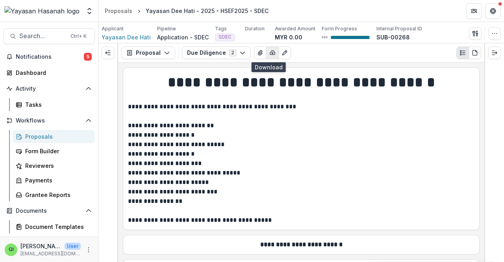
click at [251, 53] on button "button" at bounding box center [272, 52] width 13 height 13
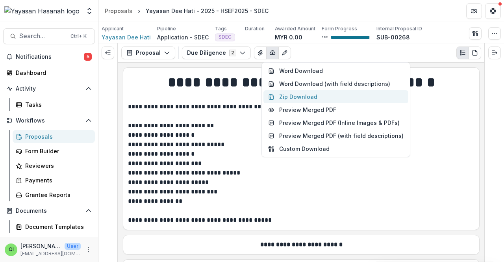
click at [251, 94] on button "Zip Download" at bounding box center [335, 96] width 145 height 13
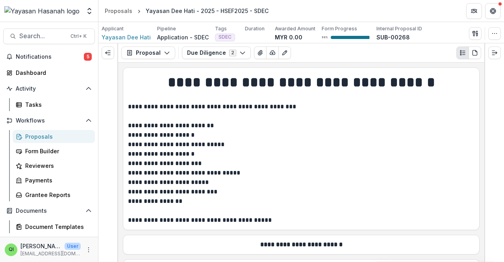
click at [251, 153] on p "**********" at bounding box center [300, 153] width 344 height 9
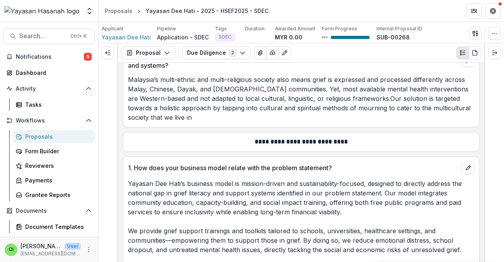
scroll to position [1238, 0]
click at [226, 137] on p "**********" at bounding box center [301, 141] width 346 height 9
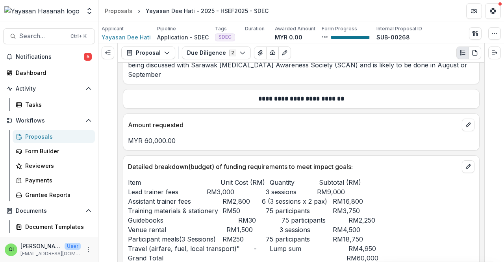
scroll to position [3188, 0]
click at [251, 172] on div "Item Unit Cost (RM) Quantity Subtotal (RM) Lead trainer fees RM3,000 3 sessions…" at bounding box center [301, 217] width 356 height 90
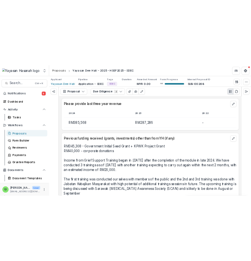
scroll to position [3201, 0]
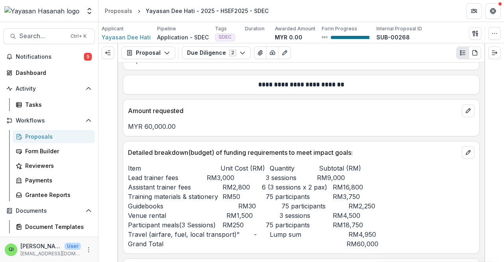
click at [183, 174] on p "Item Unit Cost (RM) Quantity Subtotal (RM) Lead trainer fees RM3,000 3 sessions…" at bounding box center [301, 205] width 346 height 85
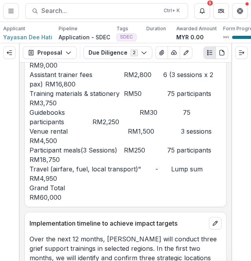
scroll to position [4175, 0]
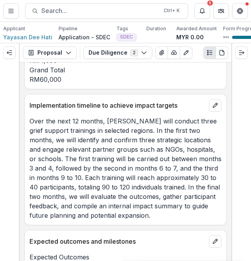
click at [72, 170] on p "Over the next 12 months, Dee Hati will conduct three grief support trainings in…" at bounding box center [126, 168] width 192 height 104
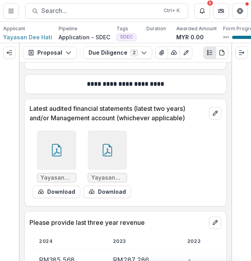
scroll to position [3537, 0]
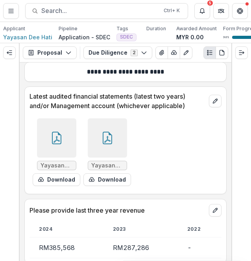
click at [101, 137] on icon at bounding box center [107, 138] width 13 height 13
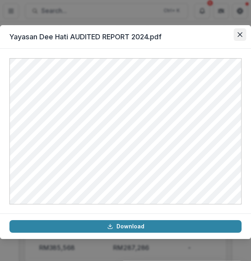
click at [245, 38] on button "Close" at bounding box center [240, 34] width 13 height 13
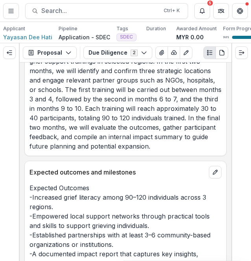
scroll to position [4245, 0]
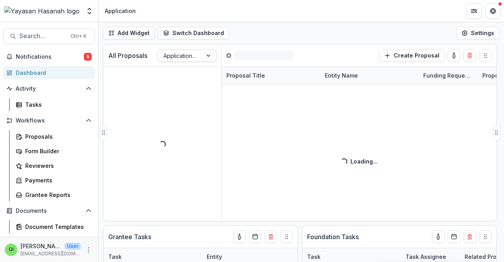
click at [187, 57] on div at bounding box center [179, 56] width 33 height 10
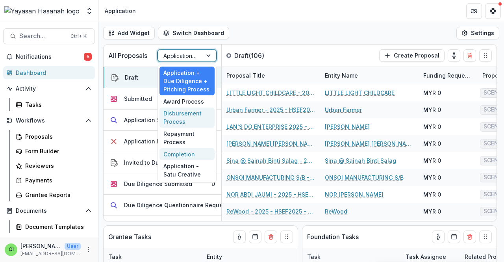
scroll to position [153, 0]
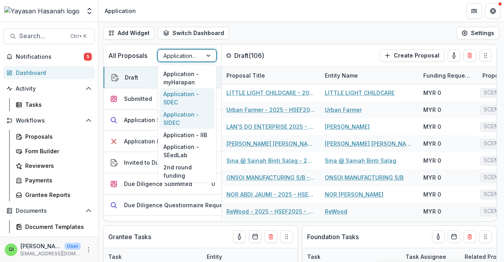
click at [190, 95] on div "Application - SDEC" at bounding box center [186, 98] width 55 height 20
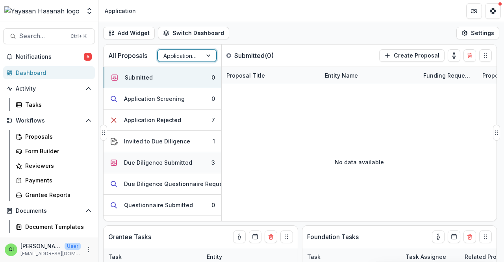
scroll to position [39, 0]
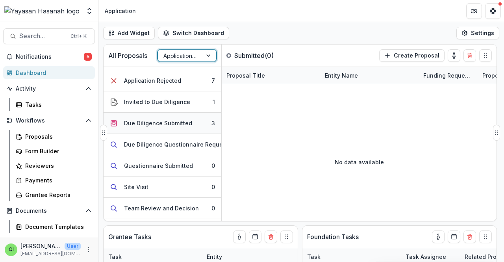
click at [170, 119] on div "Due Diligence Submitted" at bounding box center [158, 123] width 68 height 8
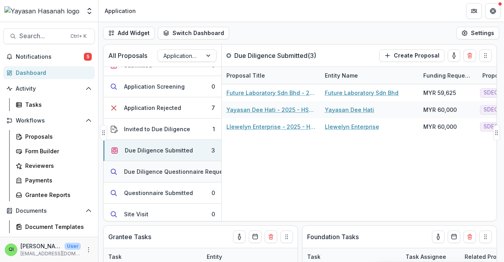
scroll to position [0, 0]
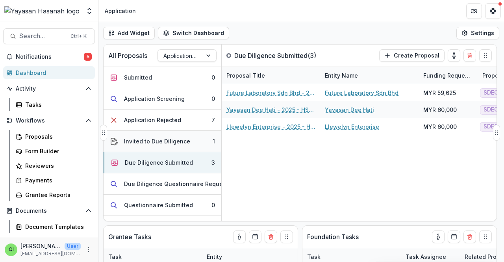
click at [177, 146] on button "Invited to Due Diligence 1" at bounding box center [162, 141] width 118 height 21
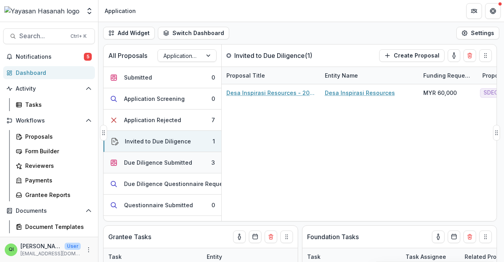
click at [183, 160] on div "Due Diligence Submitted" at bounding box center [158, 162] width 68 height 8
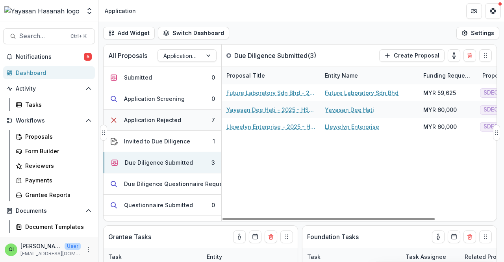
click at [204, 122] on button "Application Rejected 7" at bounding box center [162, 119] width 118 height 21
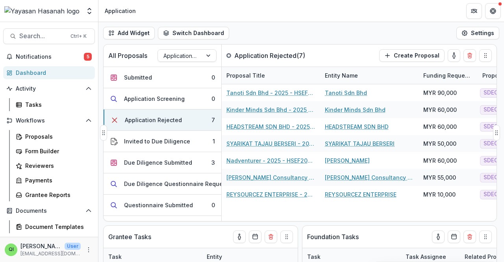
scroll to position [0, 13]
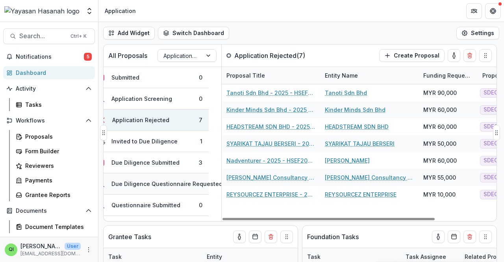
click at [189, 185] on div "Due Diligence Questionnaire Requested" at bounding box center [166, 183] width 111 height 8
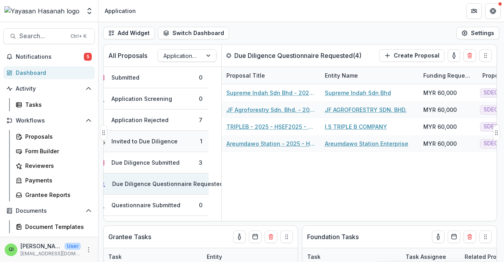
click at [178, 134] on button "Invited to Due Diligence 1" at bounding box center [150, 141] width 118 height 21
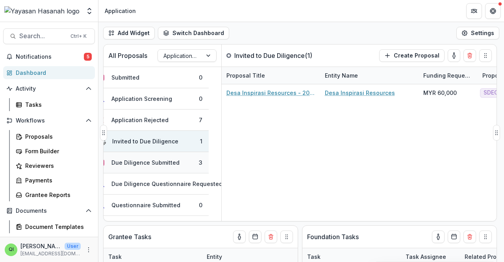
click at [188, 162] on button "Due Diligence Submitted 3" at bounding box center [150, 162] width 118 height 21
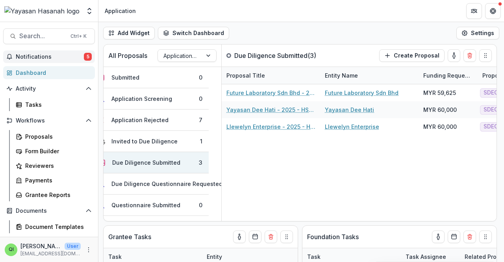
click at [66, 52] on button "Notifications 5" at bounding box center [49, 56] width 92 height 13
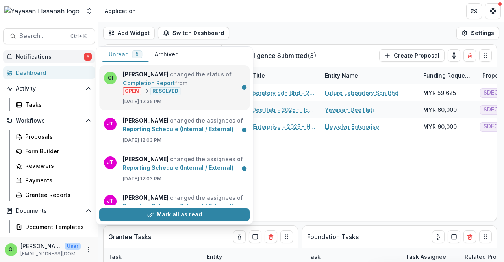
click at [164, 79] on link "Completion Report" at bounding box center [149, 82] width 52 height 7
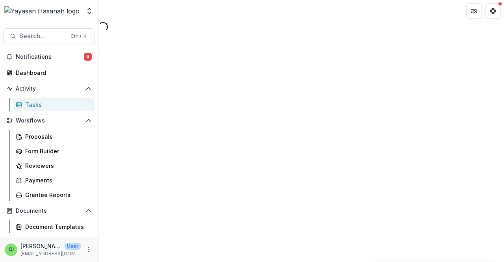
select select "********"
